Goal: Task Accomplishment & Management: Use online tool/utility

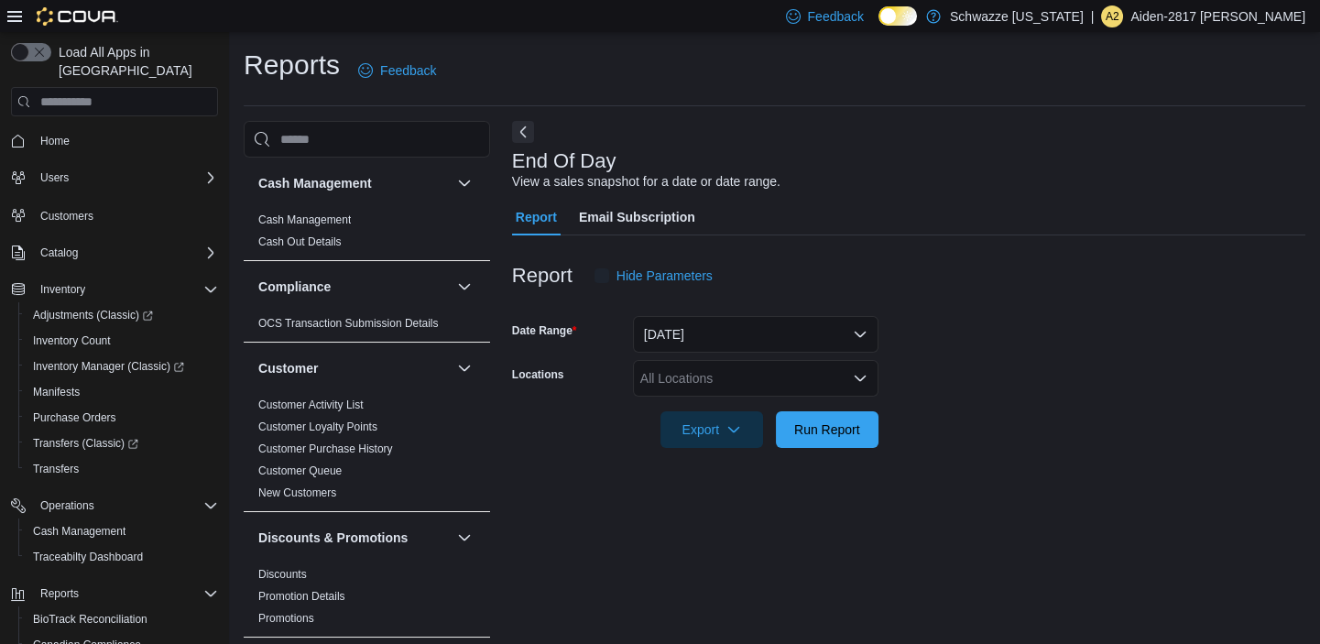
scroll to position [11, 0]
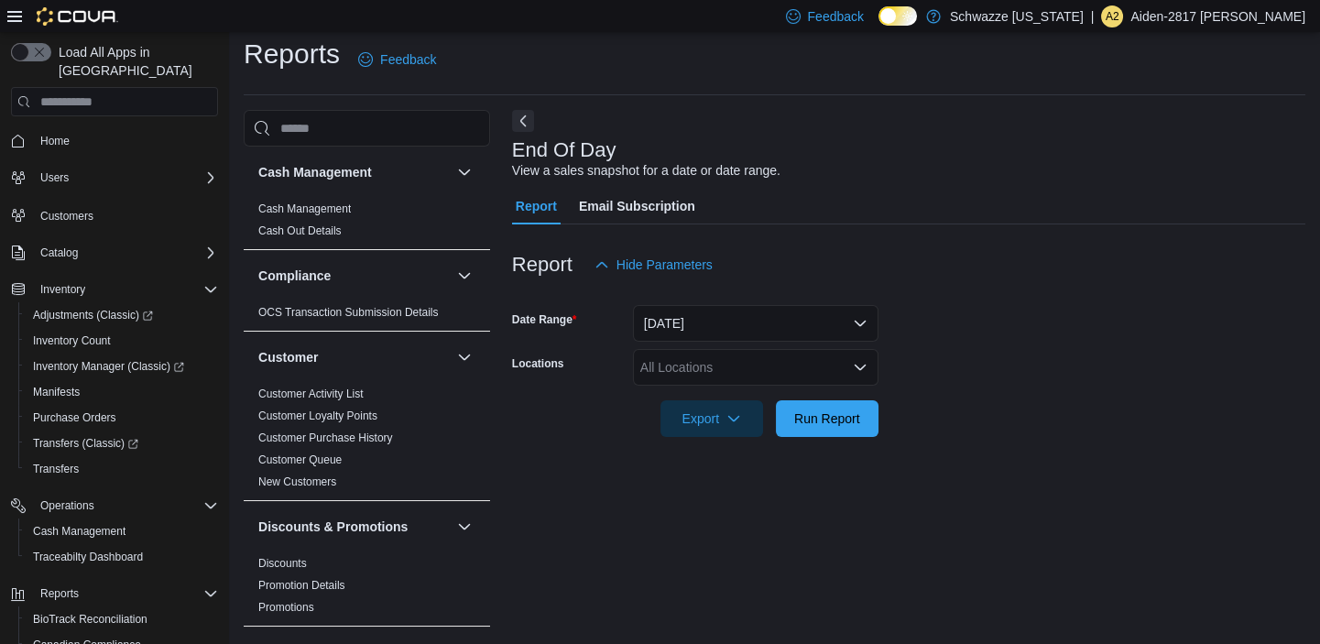
click at [743, 357] on div "All Locations" at bounding box center [755, 367] width 245 height 37
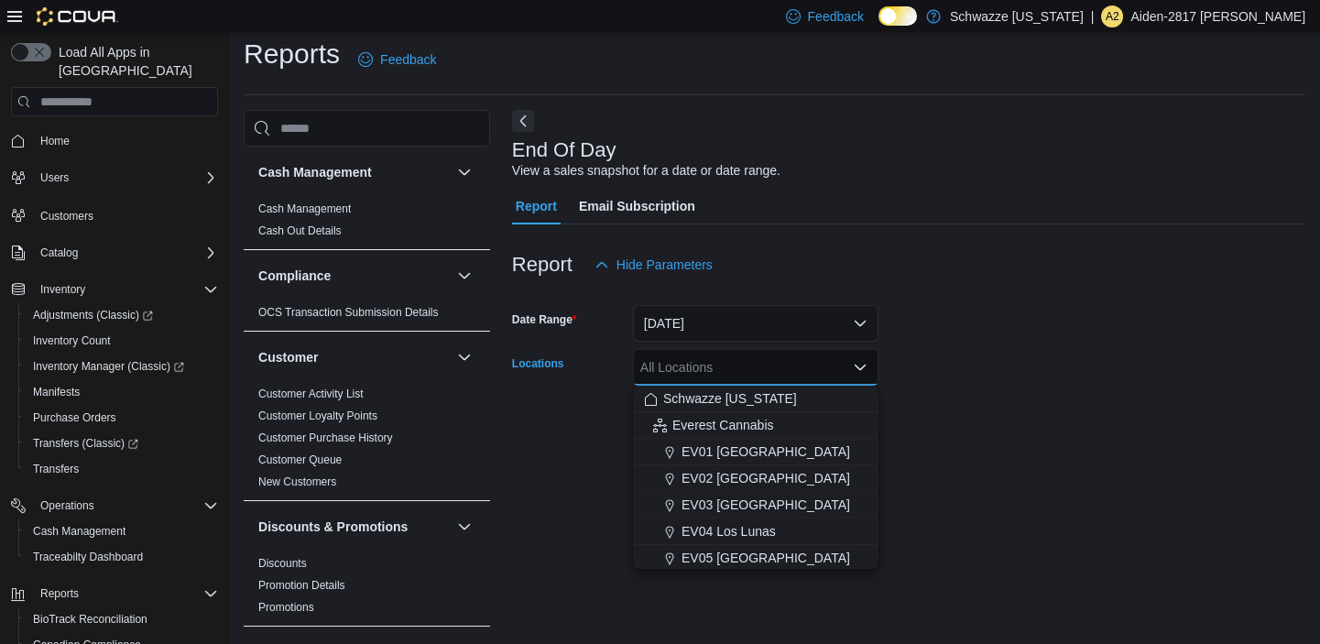
drag, startPoint x: 752, startPoint y: 441, endPoint x: 1141, endPoint y: 387, distance: 392.9
drag, startPoint x: 1200, startPoint y: 379, endPoint x: 1125, endPoint y: 391, distance: 76.0
click at [1200, 378] on form "Date Range [DATE] Locations All Locations Combo box. Selected. Combo box input.…" at bounding box center [908, 360] width 793 height 154
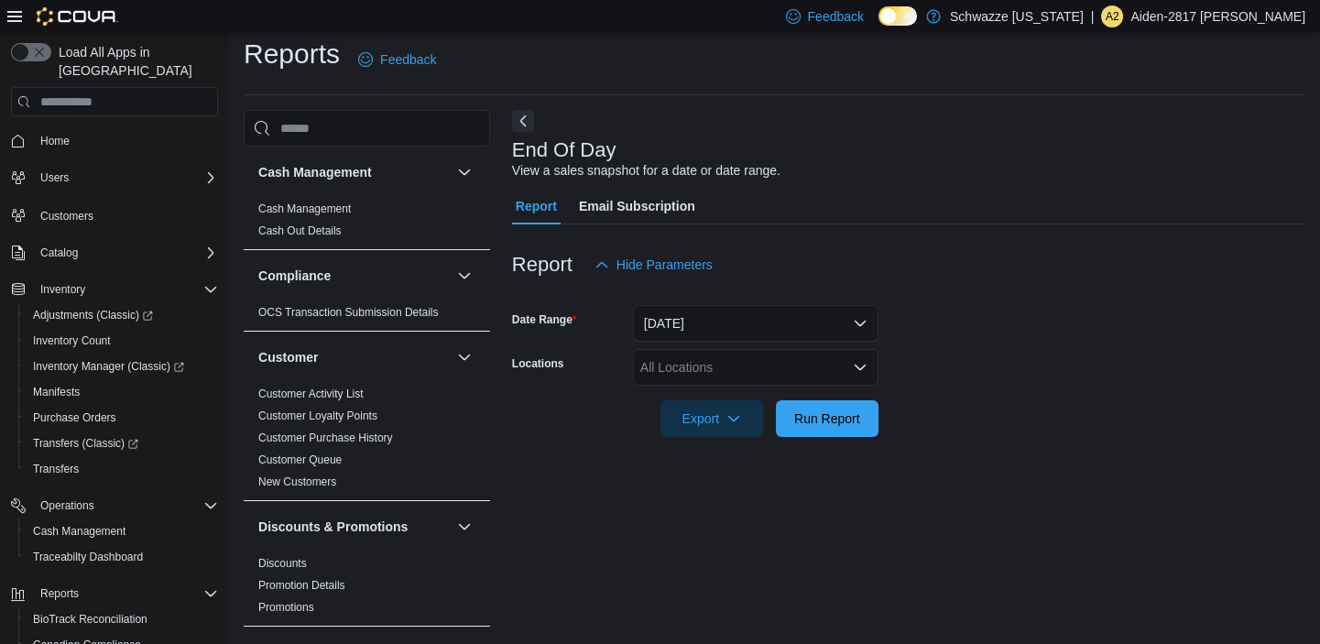
click at [810, 367] on div "All Locations" at bounding box center [755, 367] width 245 height 37
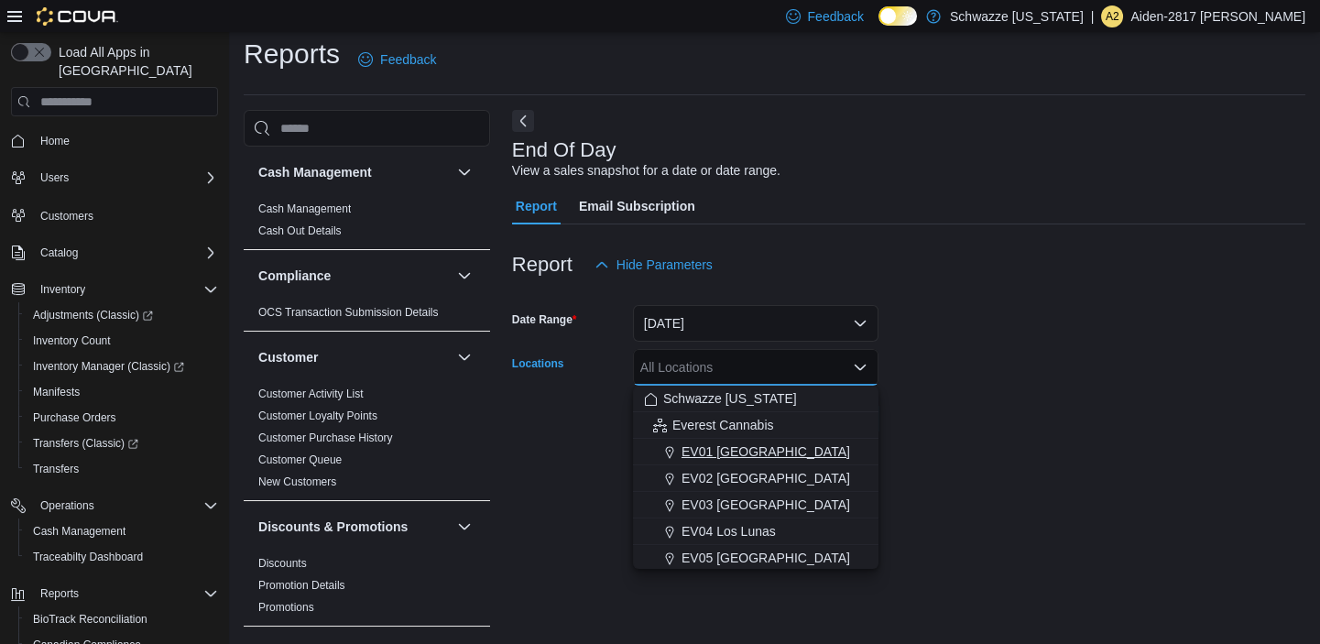
click at [788, 448] on div "EV01 [GEOGRAPHIC_DATA]" at bounding box center [755, 451] width 223 height 18
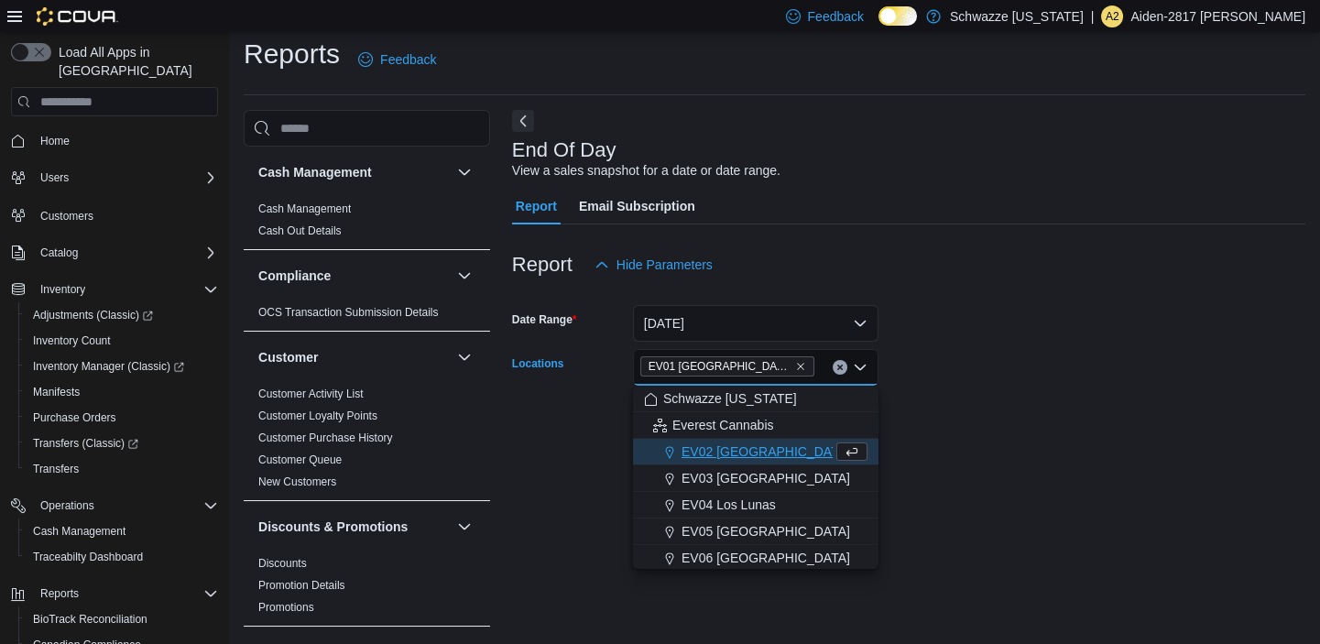
click at [1025, 352] on form "Date Range [DATE] Locations [GEOGRAPHIC_DATA] [GEOGRAPHIC_DATA] box. Selected. …" at bounding box center [908, 360] width 793 height 154
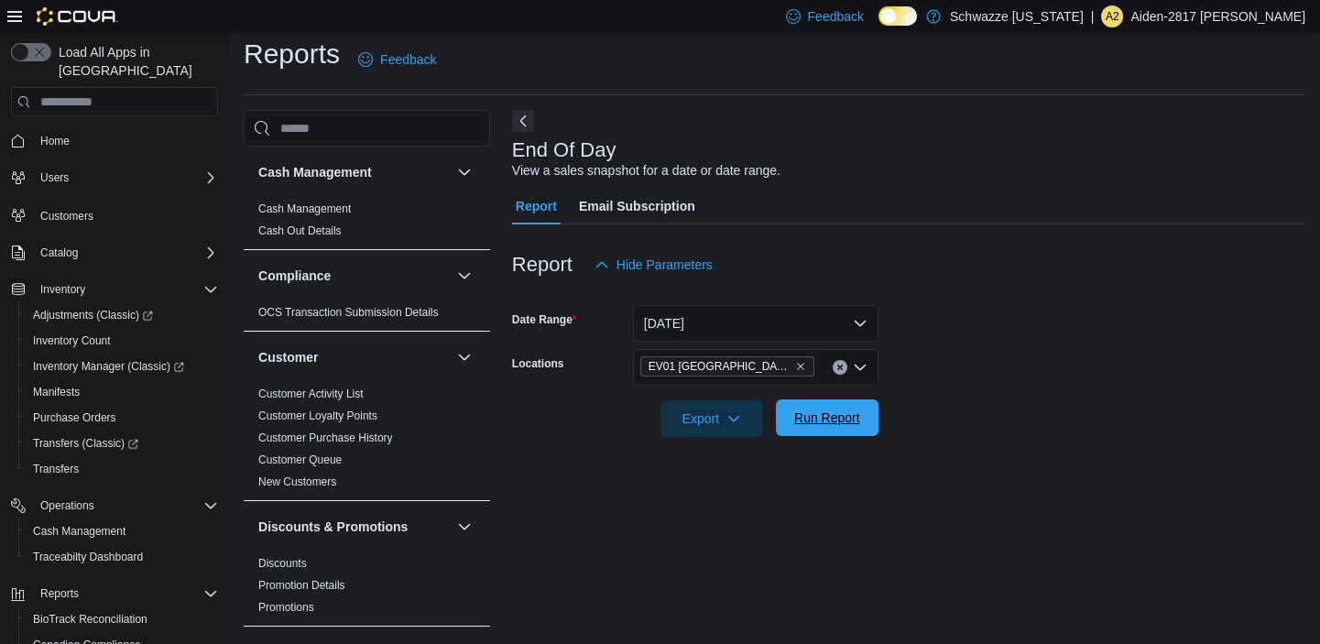
click at [845, 408] on span "Run Report" at bounding box center [827, 417] width 81 height 37
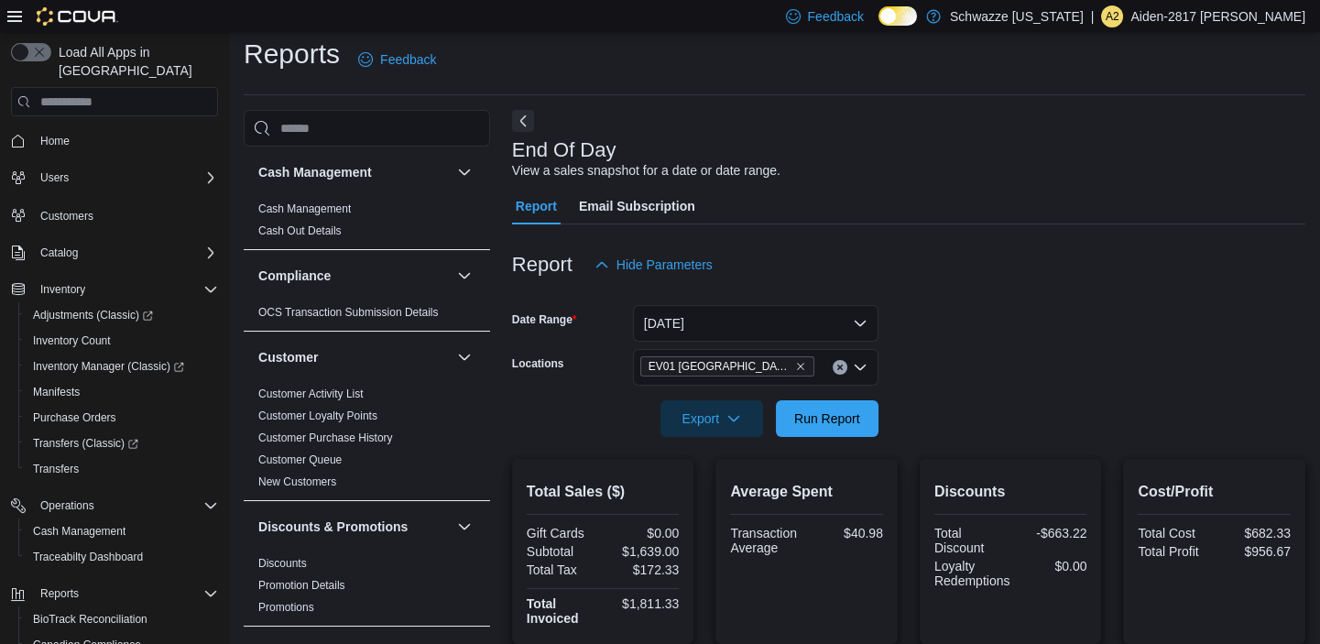
click at [1230, 16] on p "Aiden-2817 [PERSON_NAME]" at bounding box center [1217, 16] width 175 height 22
click at [1169, 183] on button "Sign Out" at bounding box center [1213, 174] width 169 height 29
